Goal: Find specific page/section: Find specific page/section

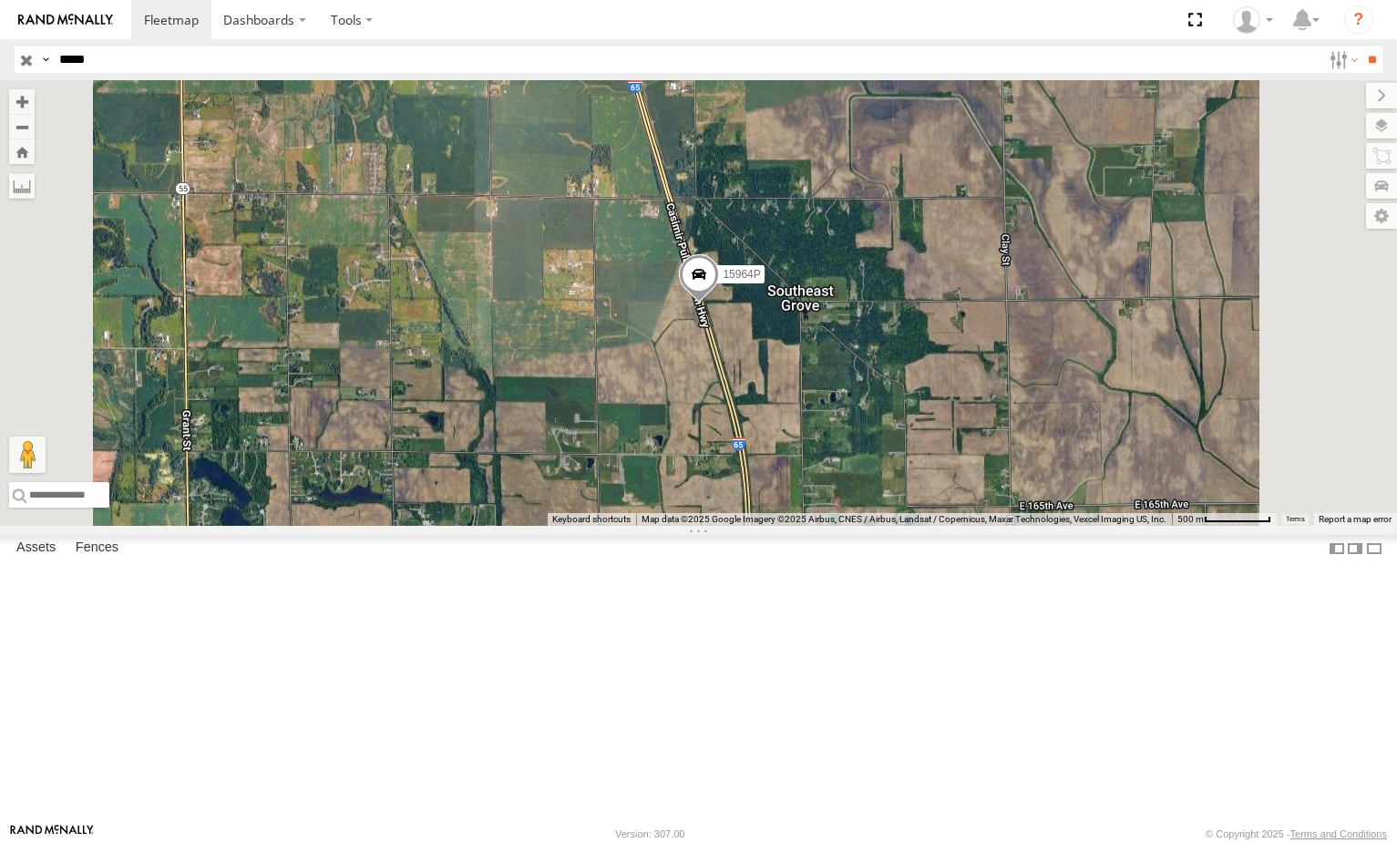
select select "**********"
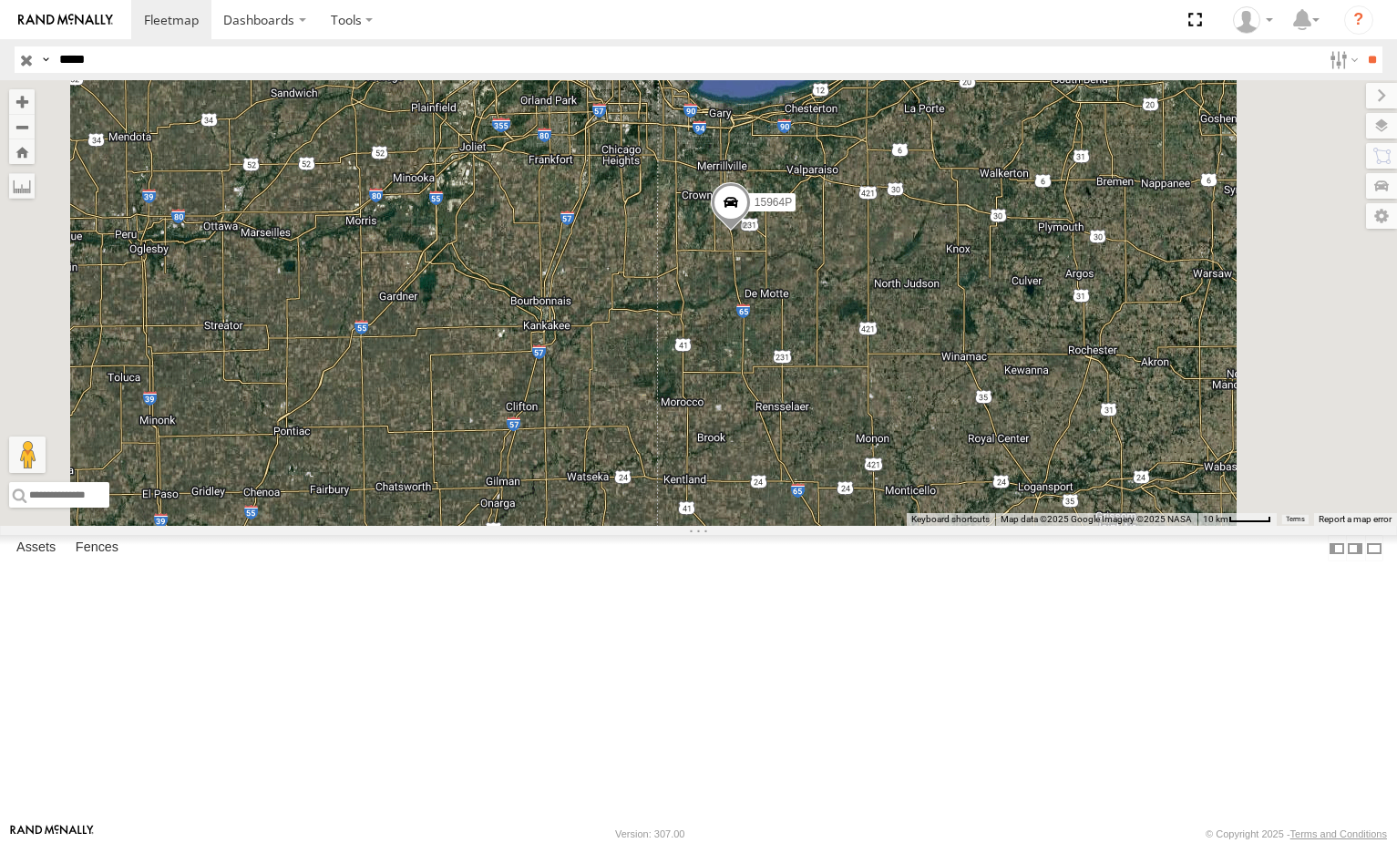
drag, startPoint x: 104, startPoint y: 64, endPoint x: 14, endPoint y: 70, distance: 90.4
click at [0, 72] on header "Search Query Asset ID Asset Label Registration Manufacturer Model VIN Job ID" at bounding box center [698, 59] width 1397 height 41
click at [1361, 46] on input "**" at bounding box center [1371, 59] width 21 height 26
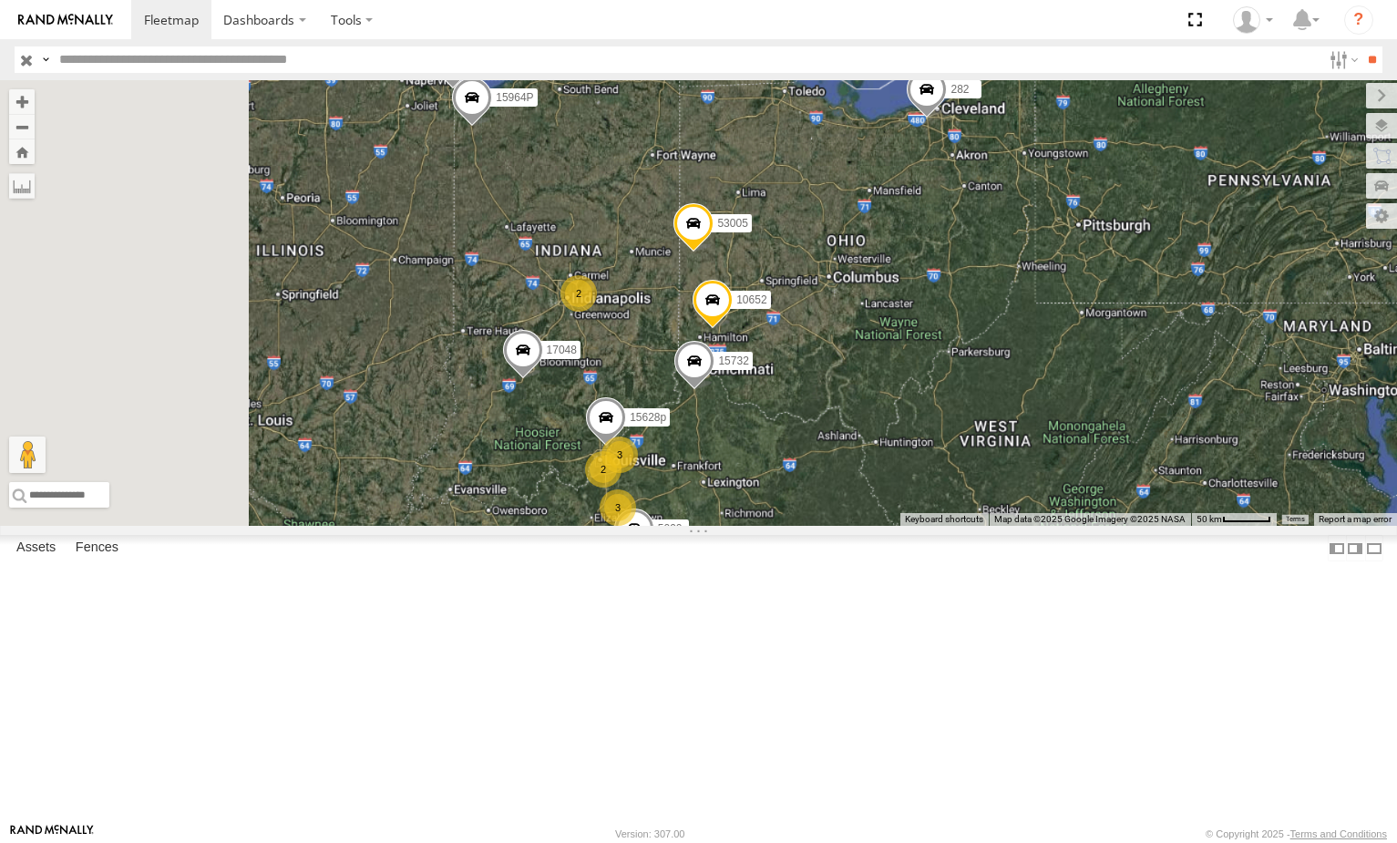
drag, startPoint x: 698, startPoint y: 240, endPoint x: 765, endPoint y: 344, distance: 123.4
click at [765, 344] on div "10652 15732 3 5210 15628p 15964P 5 2 3 53005 5090 2 282 17048 2 2 16352" at bounding box center [698, 303] width 1397 height 446
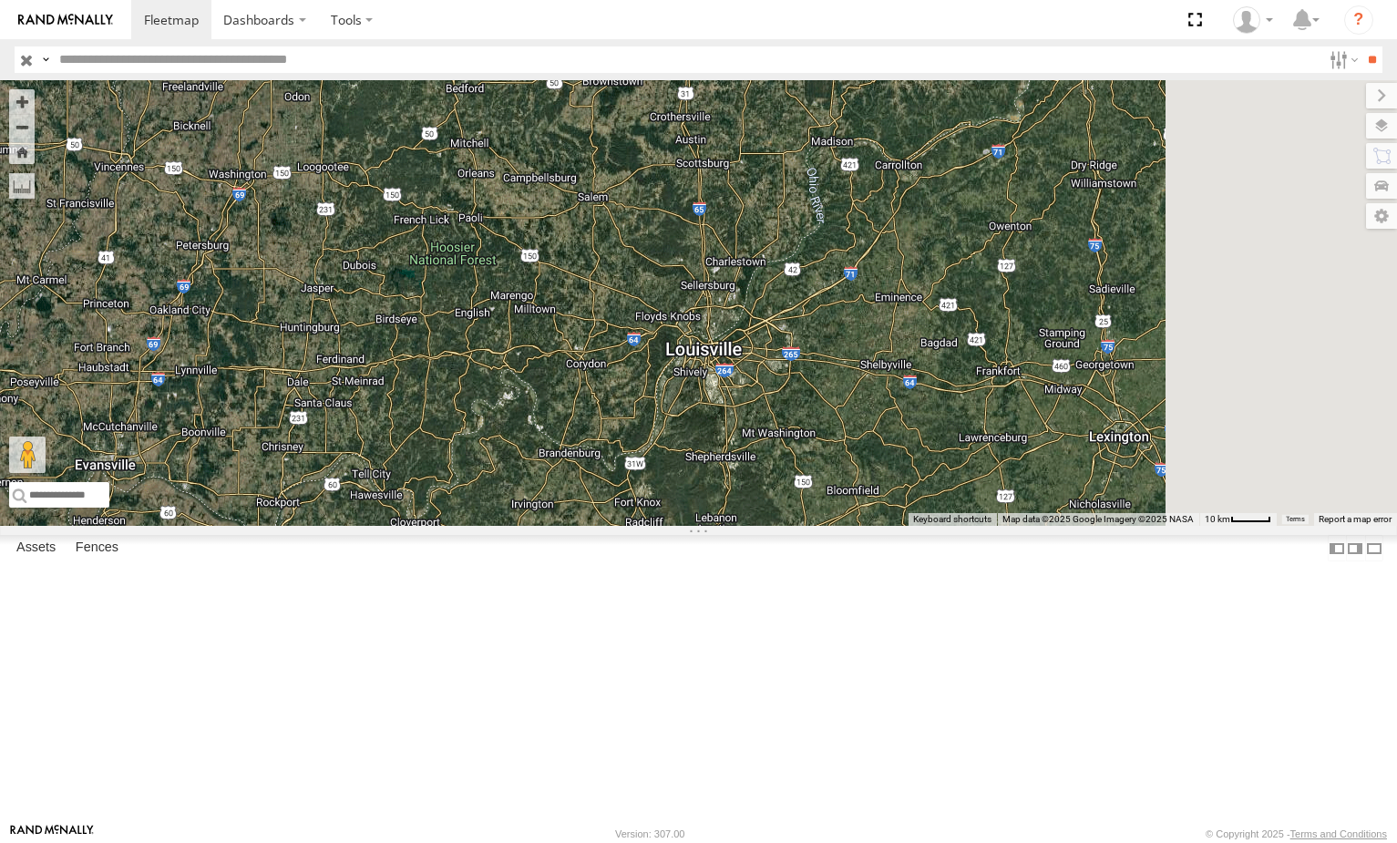
drag, startPoint x: 852, startPoint y: 526, endPoint x: 864, endPoint y: 407, distance: 119.1
click at [864, 407] on div "10652 15732 5210 15964P 15186 53005 5090 282 17048 5060 15472P 15906P 17002P 16…" at bounding box center [698, 303] width 1397 height 446
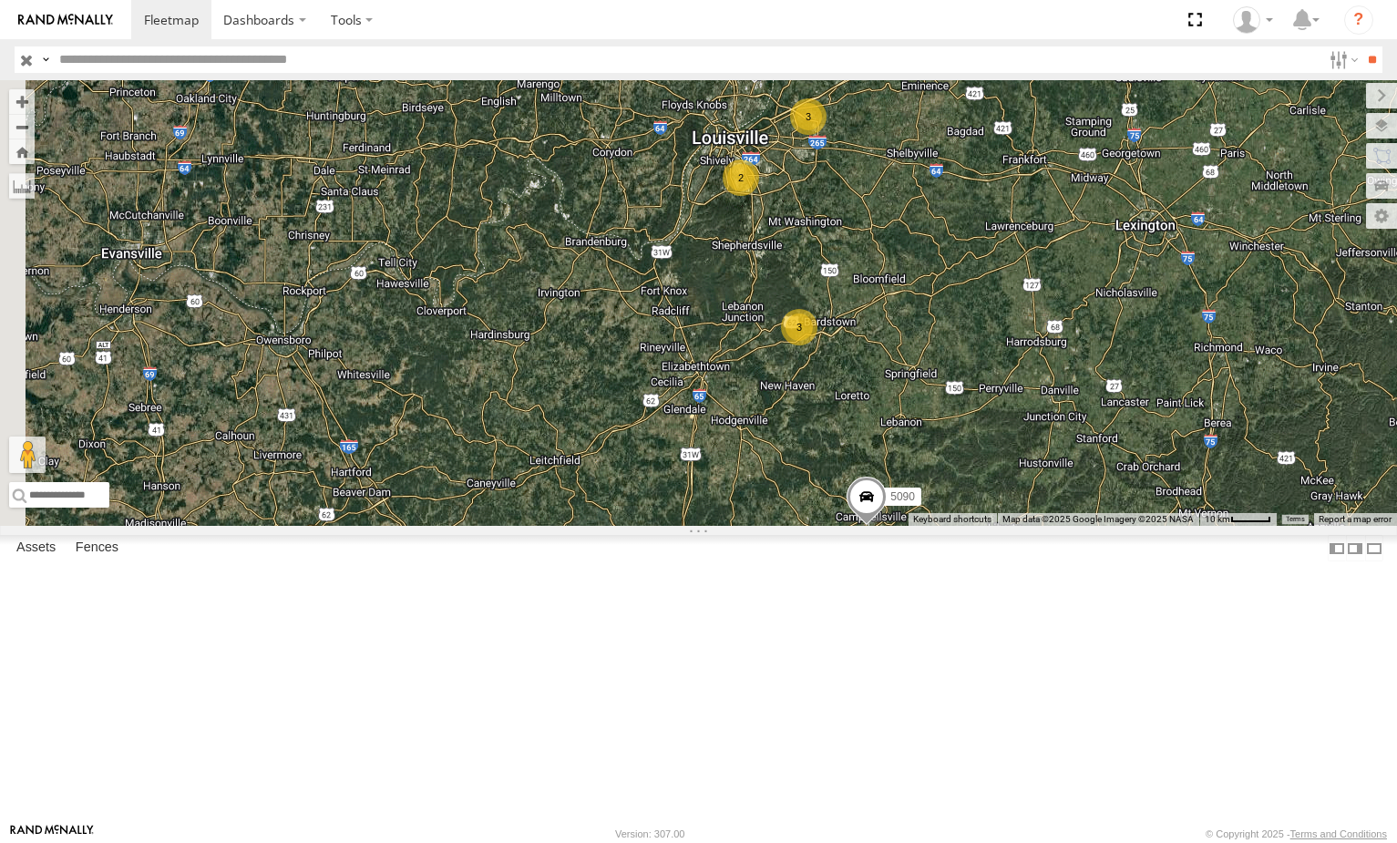
drag, startPoint x: 900, startPoint y: 533, endPoint x: 887, endPoint y: 394, distance: 140.1
click at [887, 394] on div "10652 15732 5210 15964P 15186 53005 5090 282 17048 5060 15472P 16352 3 15628p 3…" at bounding box center [698, 303] width 1397 height 446
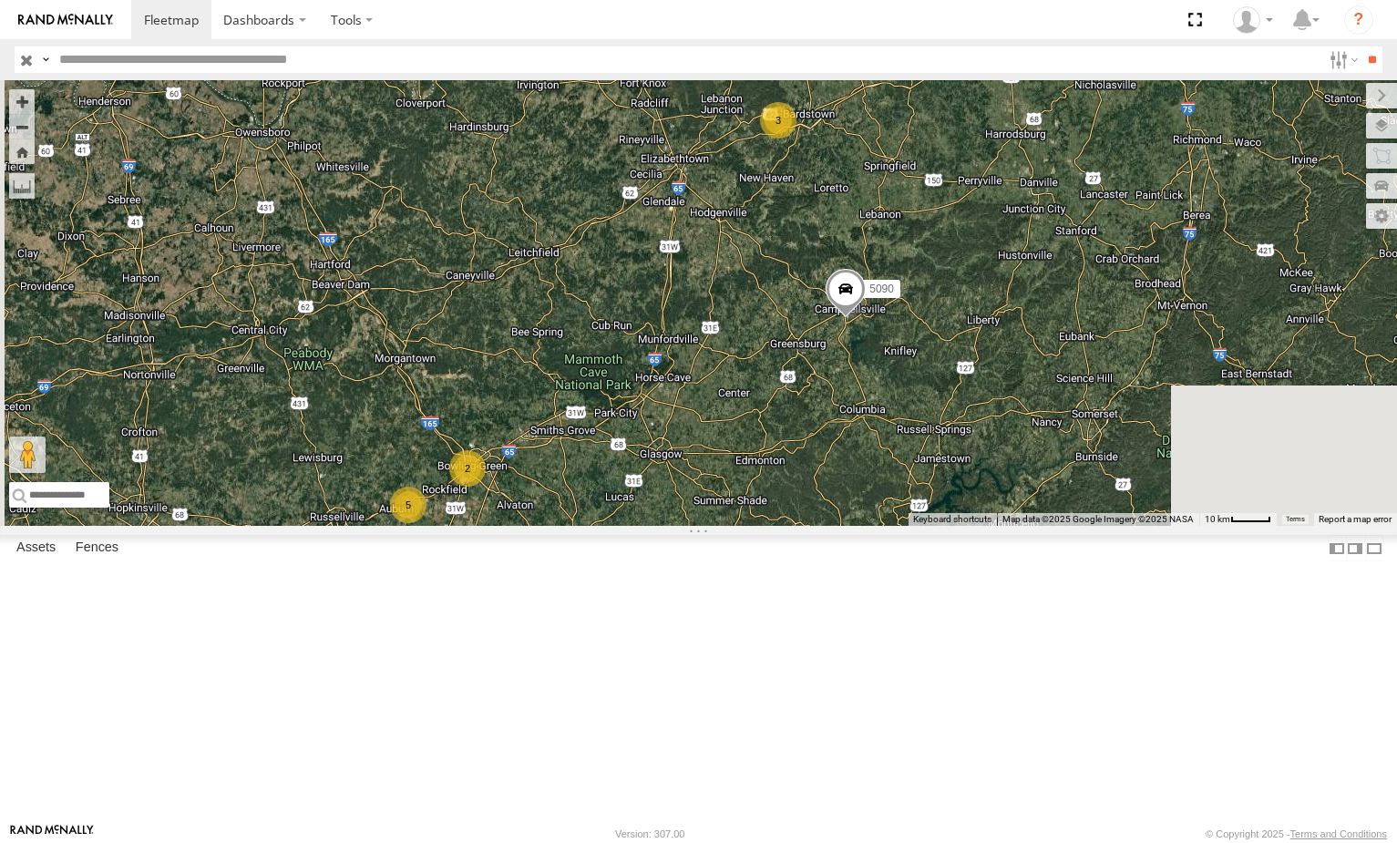
drag, startPoint x: 795, startPoint y: 467, endPoint x: 896, endPoint y: 385, distance: 130.2
click at [895, 385] on div "10652 15732 5210 15964P 53005 5090 282 17048 16352 3 15628p 3 2 2 5 2" at bounding box center [698, 303] width 1397 height 446
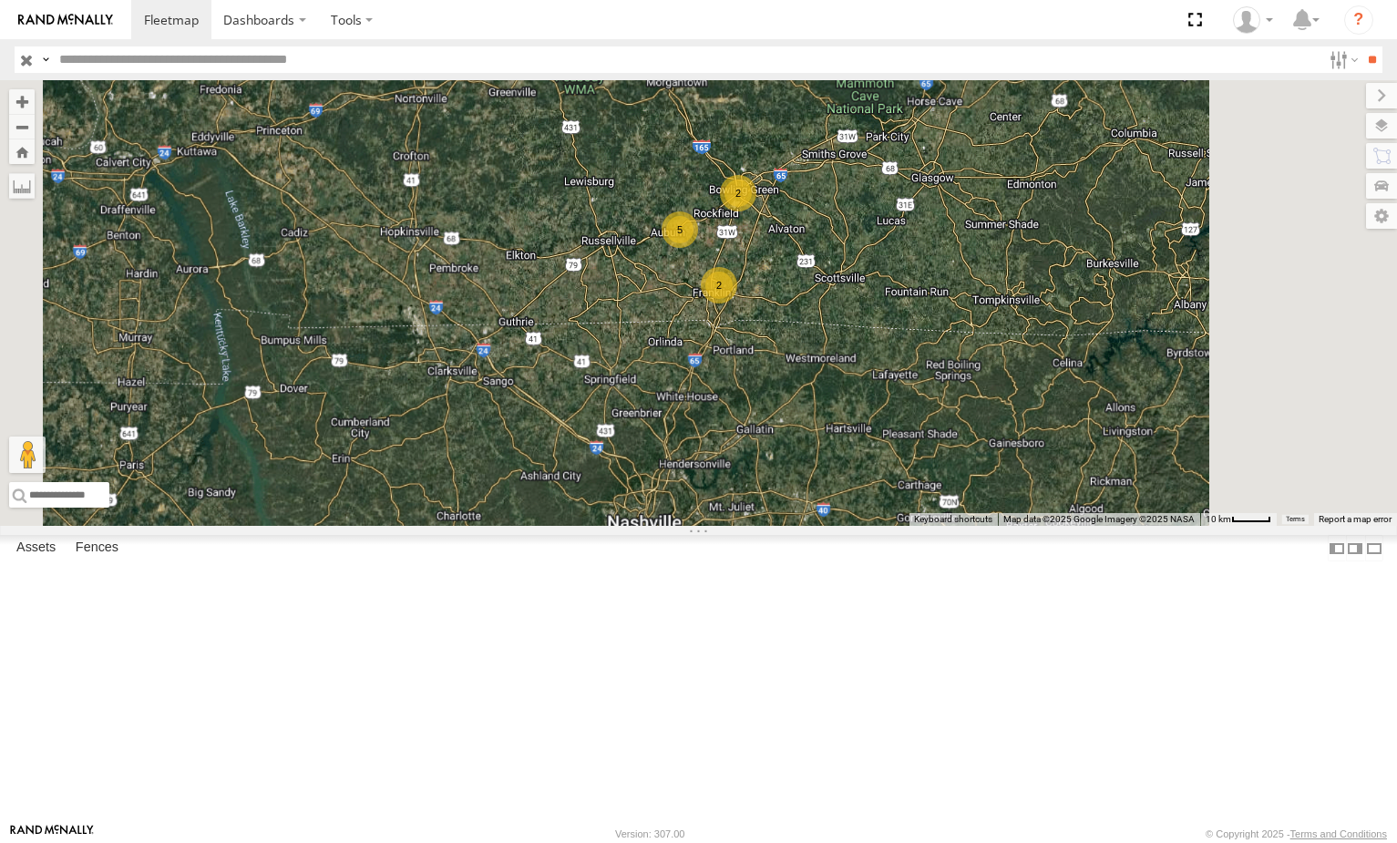
drag, startPoint x: 960, startPoint y: 308, endPoint x: 971, endPoint y: 452, distance: 144.4
click at [971, 452] on div "10652 15732 5210 15964P 53005 5090 282 17048 16352 15628p 5 2 2" at bounding box center [698, 303] width 1397 height 446
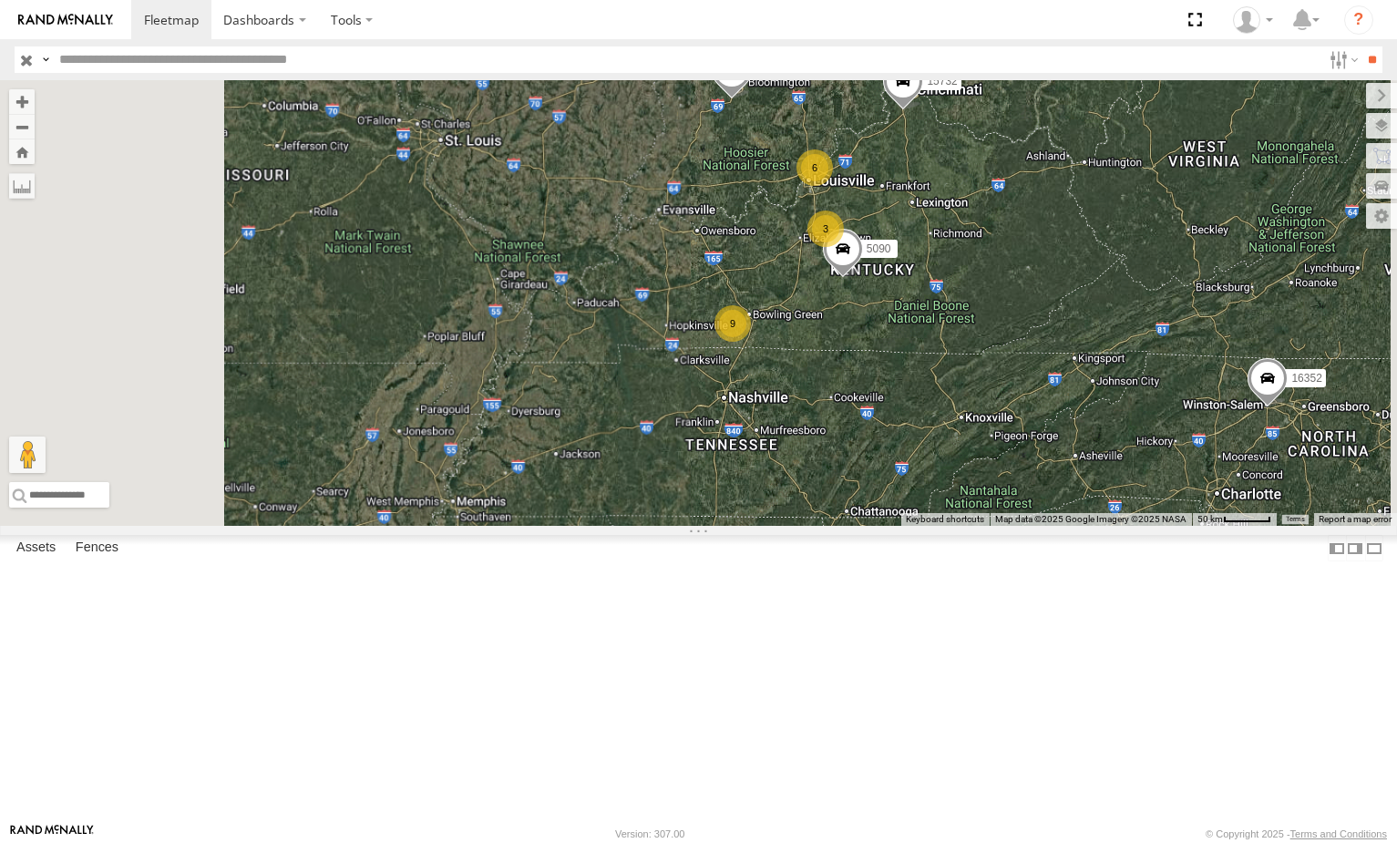
drag, startPoint x: 1001, startPoint y: 411, endPoint x: 984, endPoint y: 470, distance: 61.7
click at [984, 470] on div "10652 15732 5210 15964P 53005 5090 282 17048 16352 3 6 9 2" at bounding box center [698, 303] width 1397 height 446
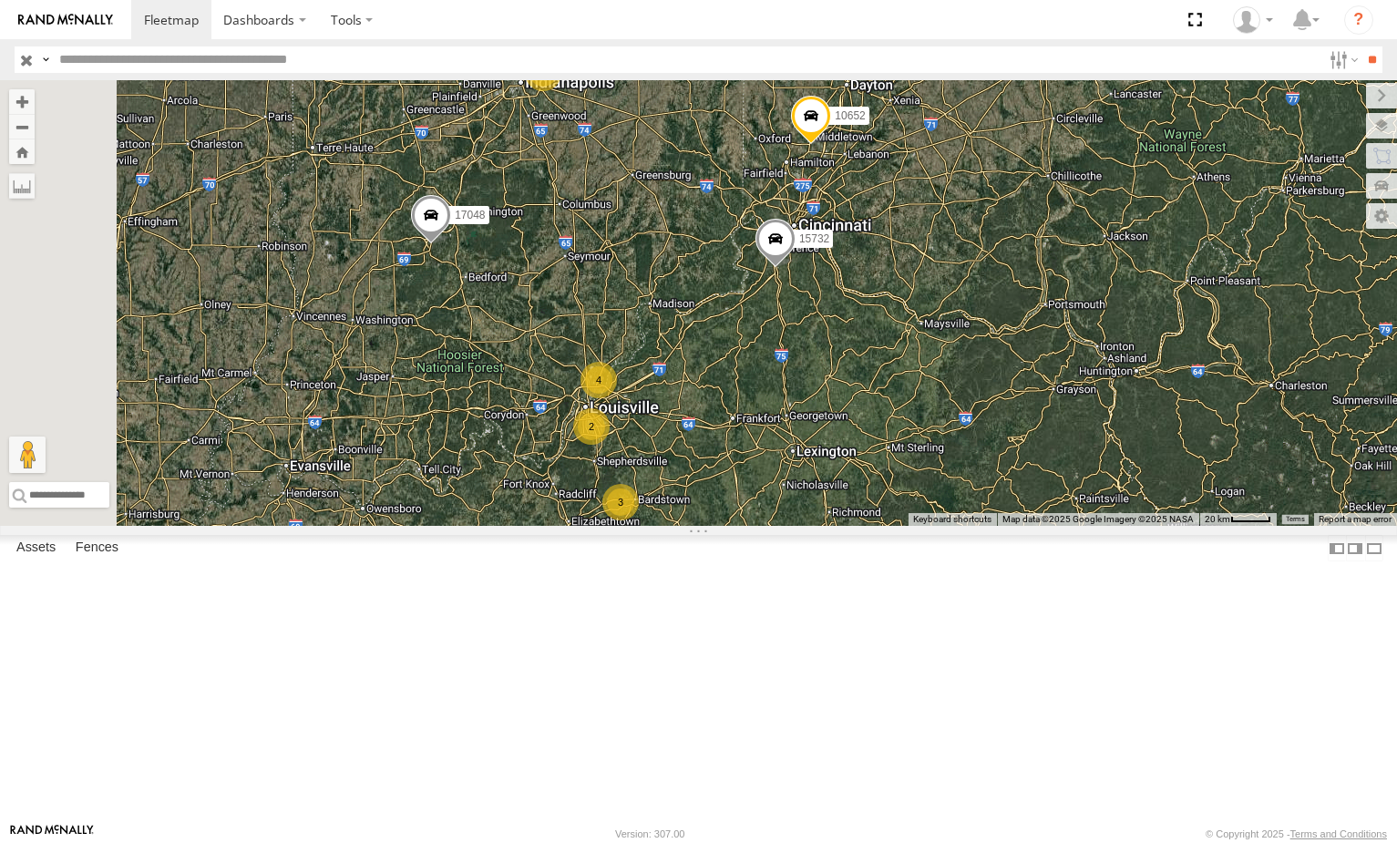
drag, startPoint x: 756, startPoint y: 416, endPoint x: 972, endPoint y: 359, distance: 223.5
click at [972, 359] on div "10652 15732 5210 15964P 15186 53005 5090 282 17048 5060 16352 3 4 2 2" at bounding box center [698, 303] width 1397 height 446
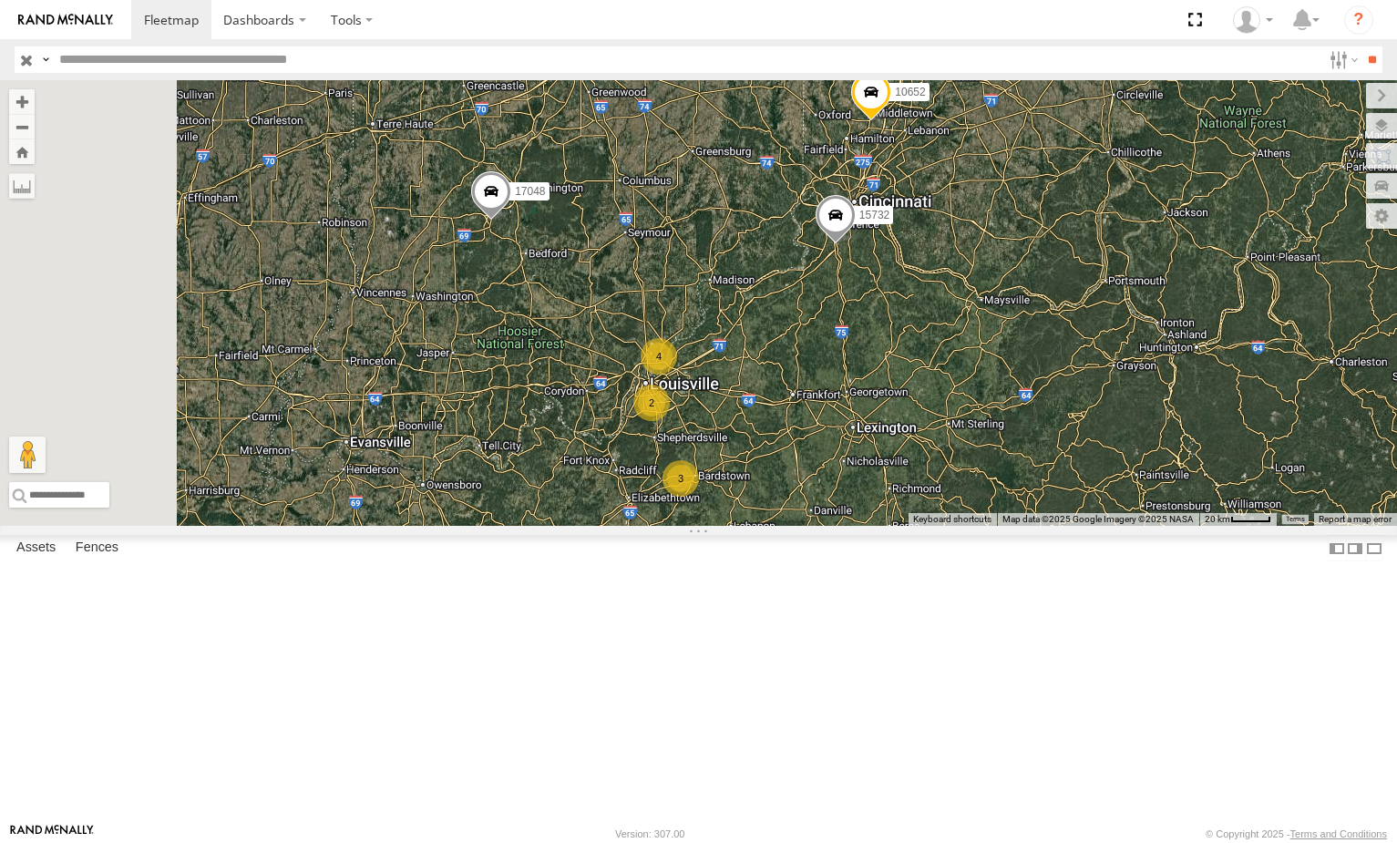
click at [699, 497] on div "3" at bounding box center [680, 478] width 36 height 36
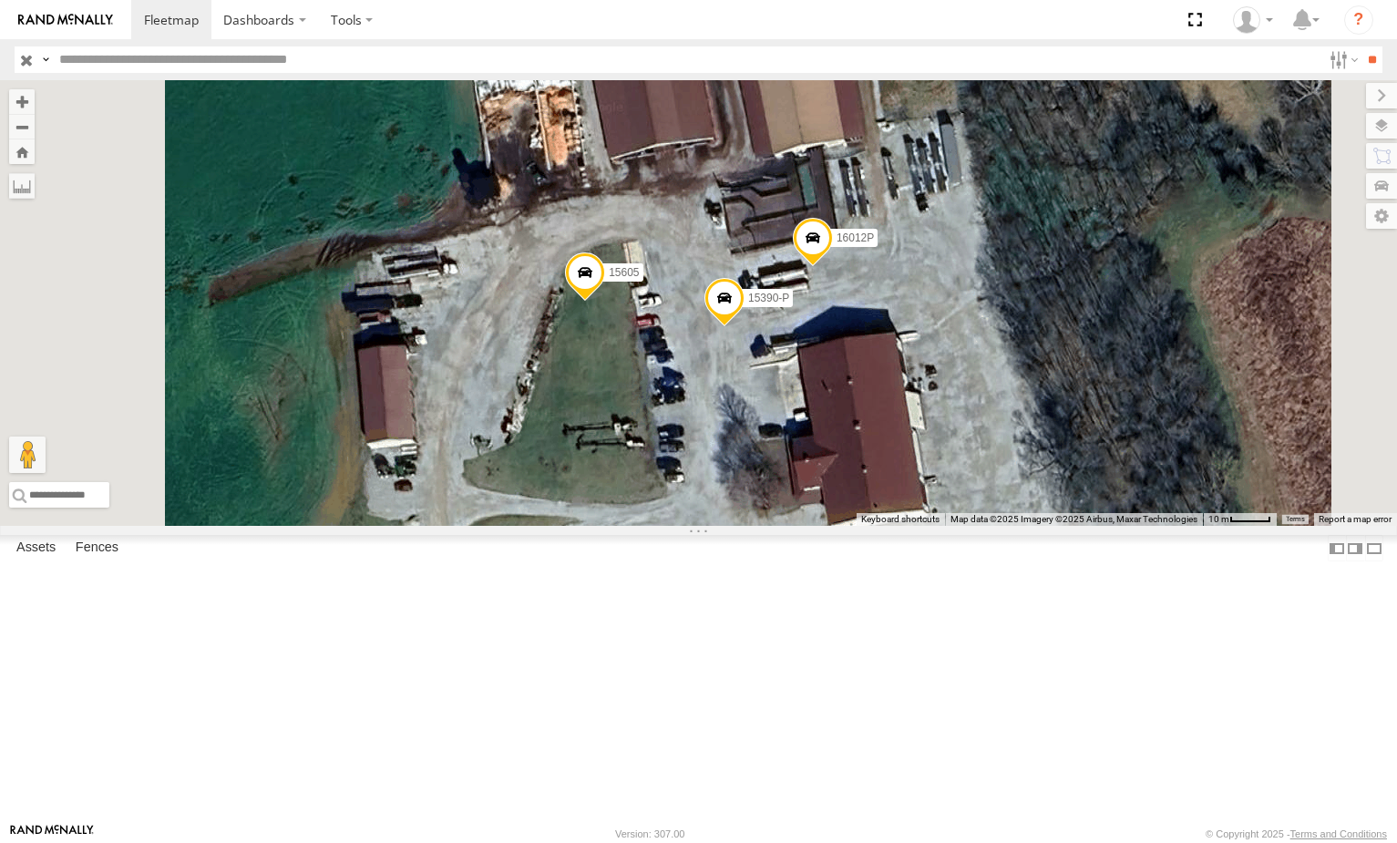
drag, startPoint x: 904, startPoint y: 382, endPoint x: 900, endPoint y: 325, distance: 56.6
click at [900, 325] on div "10652 15732 5210 15964P 53005 5090 282 17048 16352 15605 16012P 15390-P" at bounding box center [698, 303] width 1397 height 446
